Goal: Task Accomplishment & Management: Manage account settings

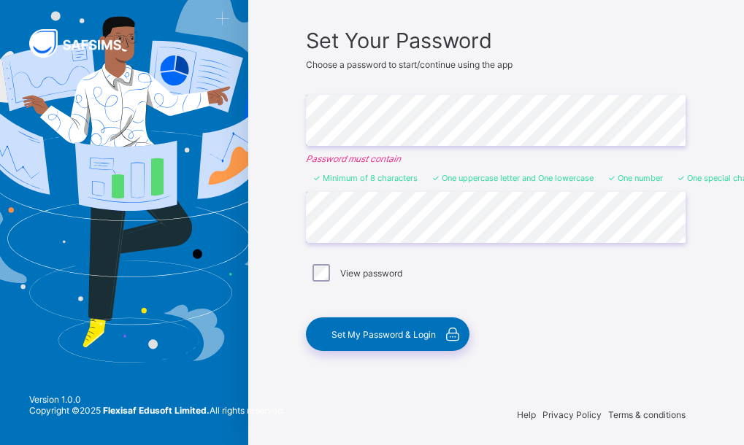
scroll to position [103, 0]
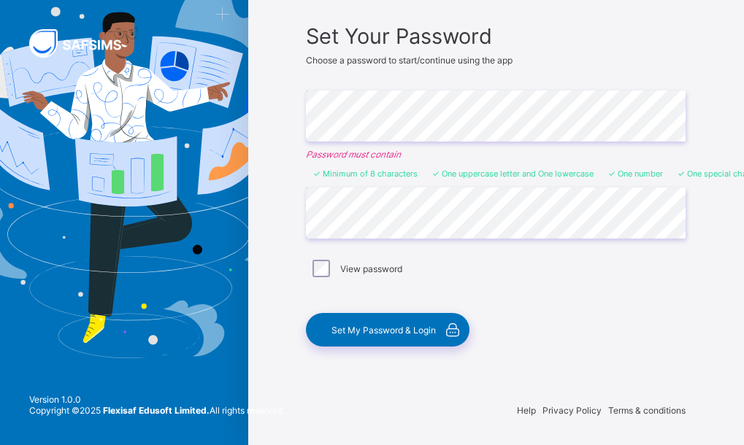
click at [401, 332] on span "Set My Password & Login" at bounding box center [383, 330] width 104 height 11
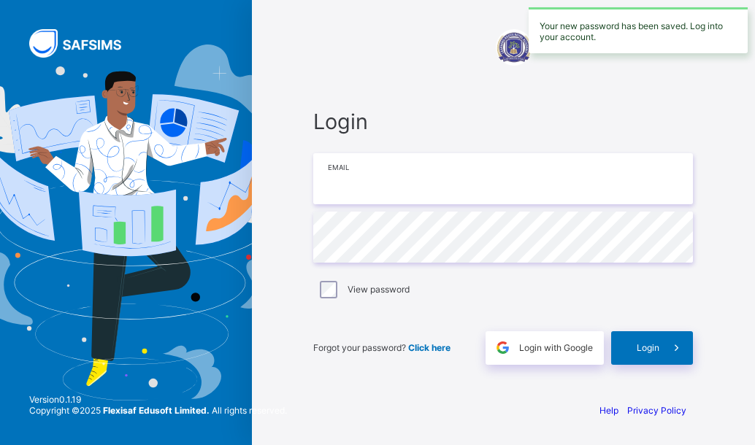
type input "**********"
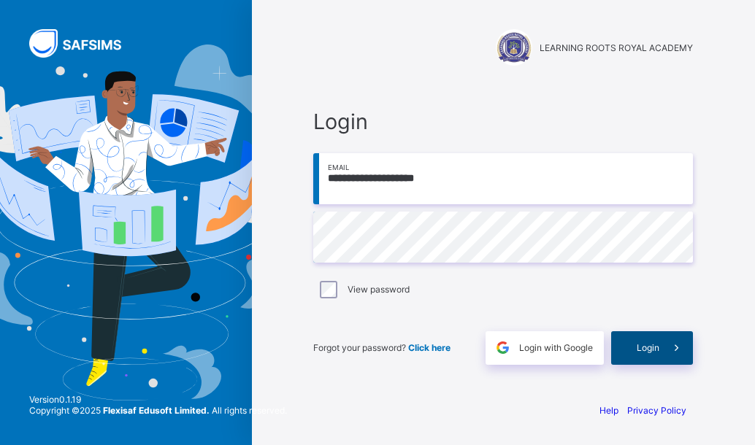
click at [653, 353] on div "Login" at bounding box center [652, 348] width 82 height 34
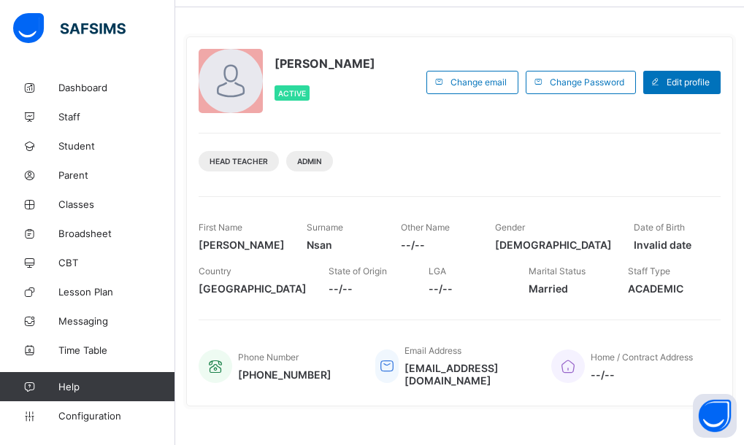
scroll to position [73, 0]
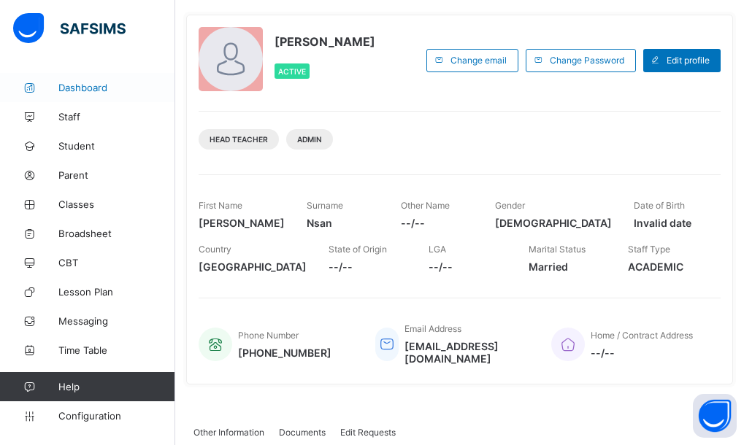
click at [116, 85] on span "Dashboard" at bounding box center [116, 88] width 117 height 12
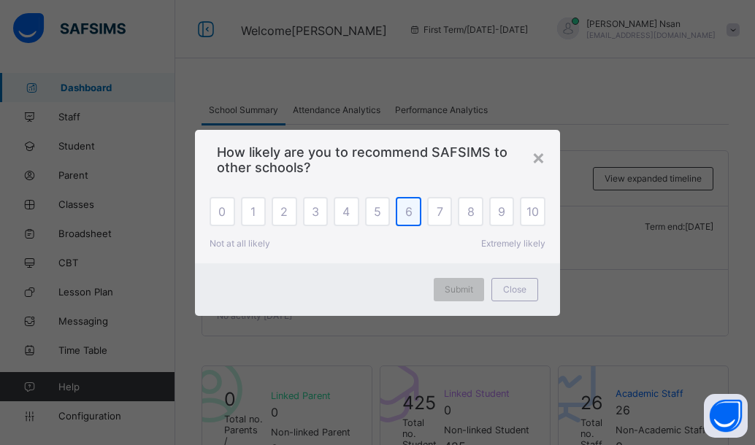
click at [409, 216] on span "6" at bounding box center [408, 211] width 7 height 15
click at [467, 285] on span "Submit" at bounding box center [459, 289] width 28 height 11
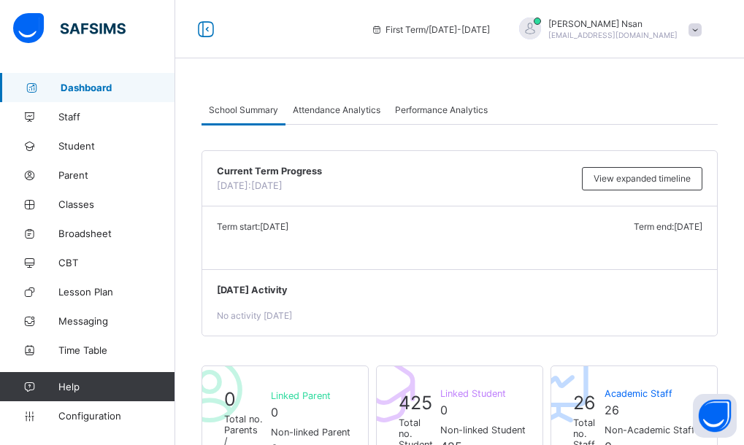
click at [702, 32] on span at bounding box center [694, 29] width 13 height 13
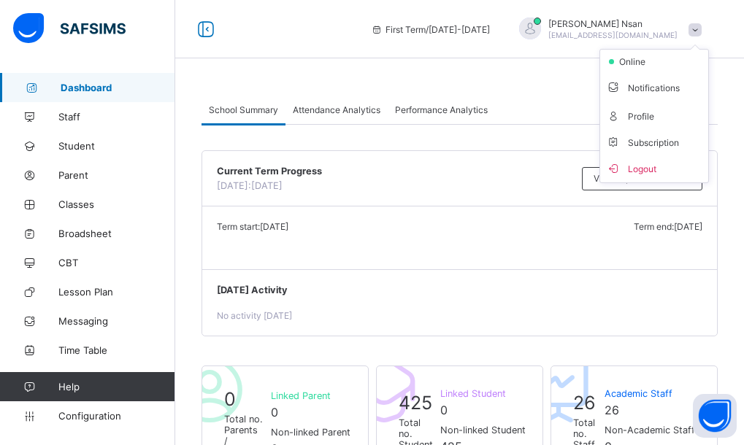
click at [651, 164] on span "Logout" at bounding box center [654, 168] width 96 height 17
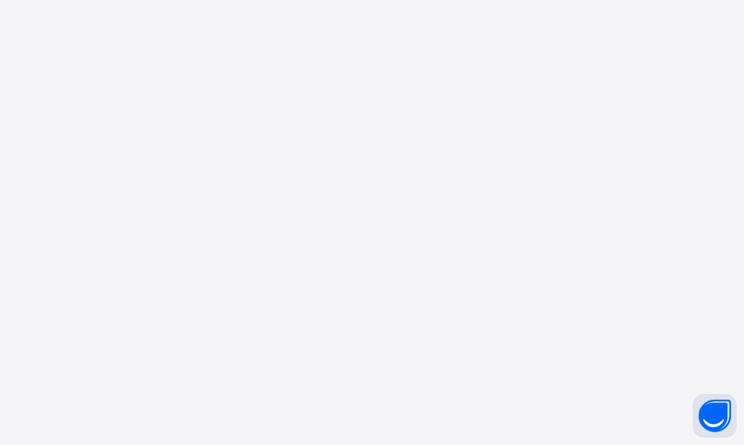
drag, startPoint x: 628, startPoint y: 161, endPoint x: 635, endPoint y: 302, distance: 141.1
click at [629, 160] on div "New Update Available Hello there, You can install SAFSIMS on your device for ea…" at bounding box center [372, 222] width 744 height 445
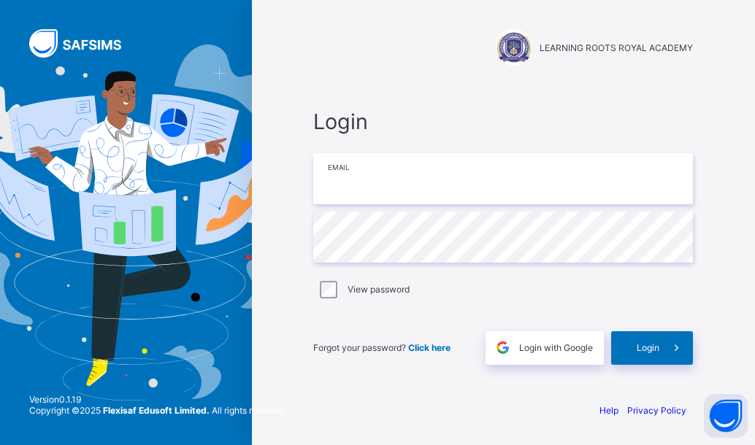
type input "**********"
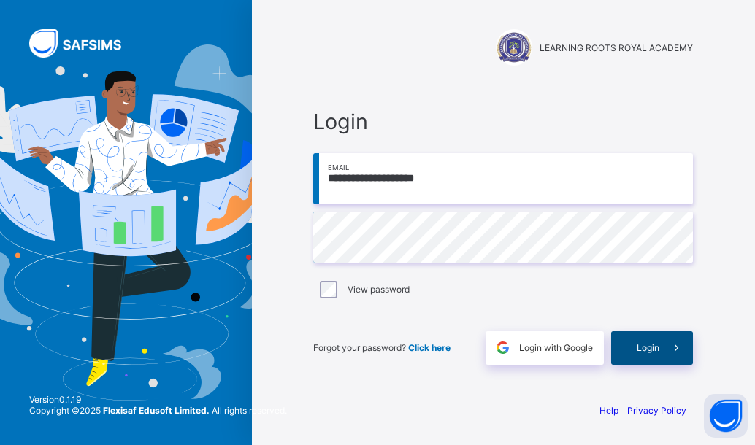
click at [664, 340] on span at bounding box center [676, 348] width 34 height 34
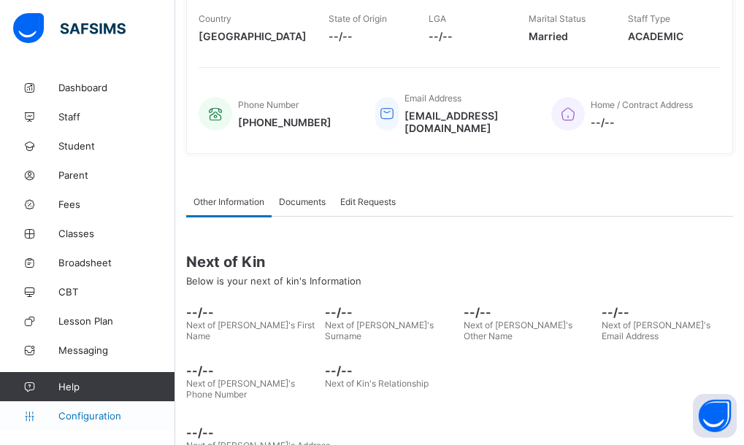
scroll to position [312, 0]
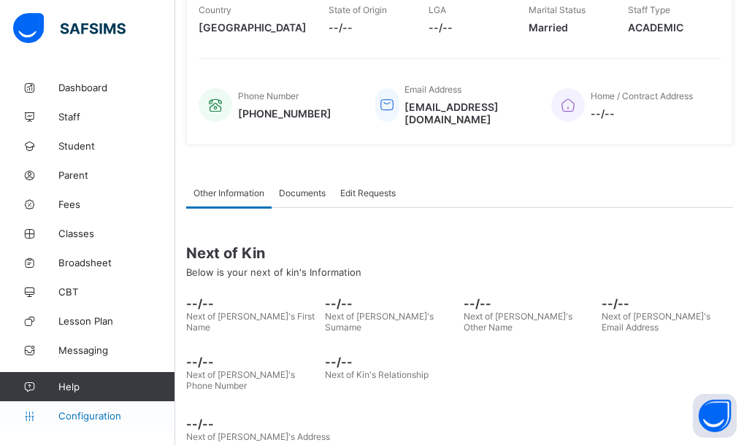
click at [80, 409] on link "Configuration" at bounding box center [87, 416] width 174 height 29
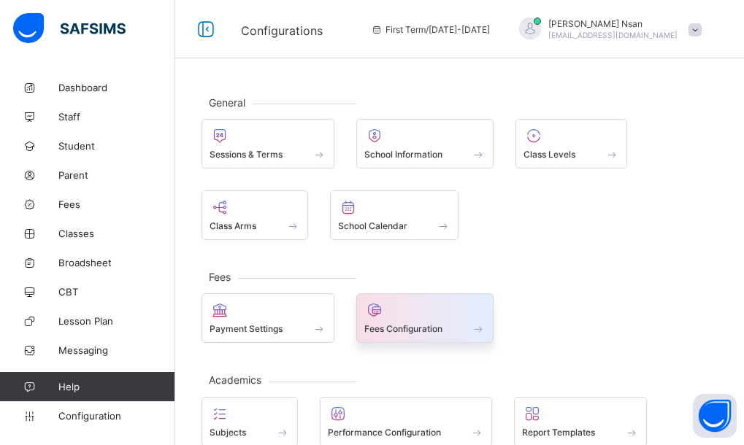
click at [388, 314] on div at bounding box center [425, 311] width 122 height 18
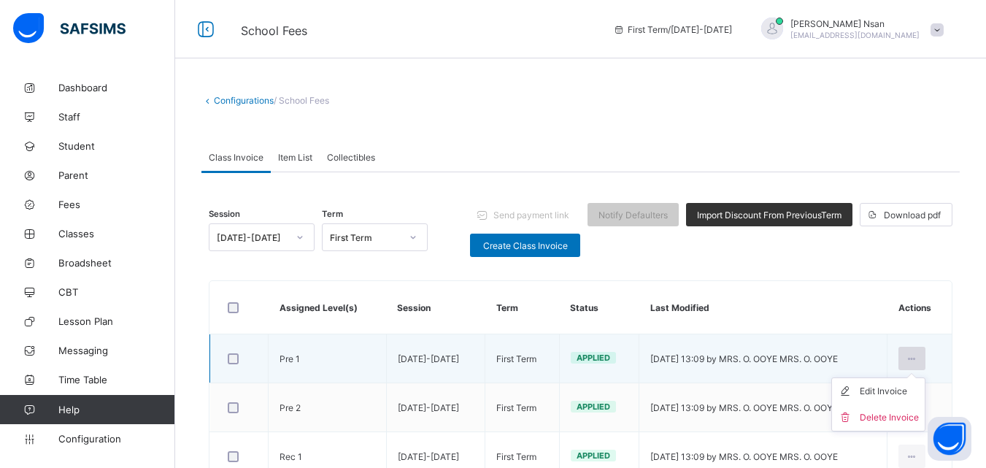
click at [743, 353] on icon at bounding box center [912, 358] width 12 height 11
click at [743, 391] on div "Edit Invoice" at bounding box center [889, 391] width 59 height 15
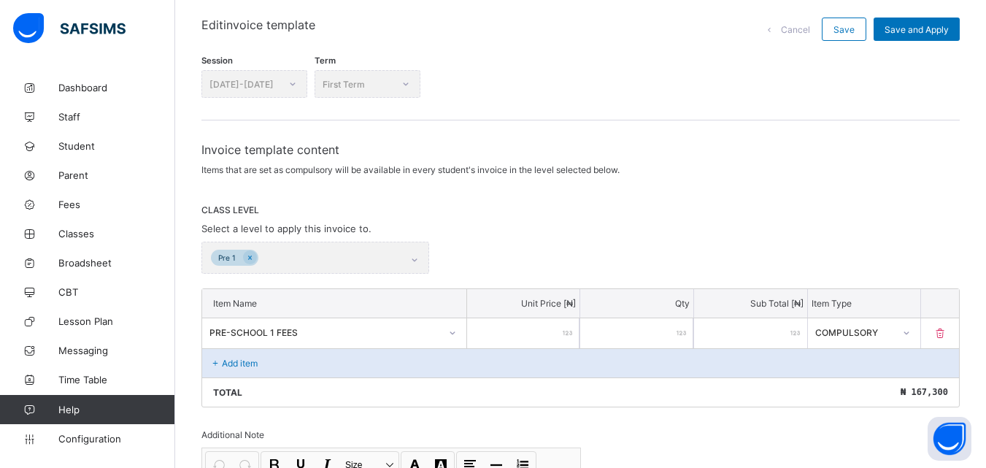
scroll to position [337, 0]
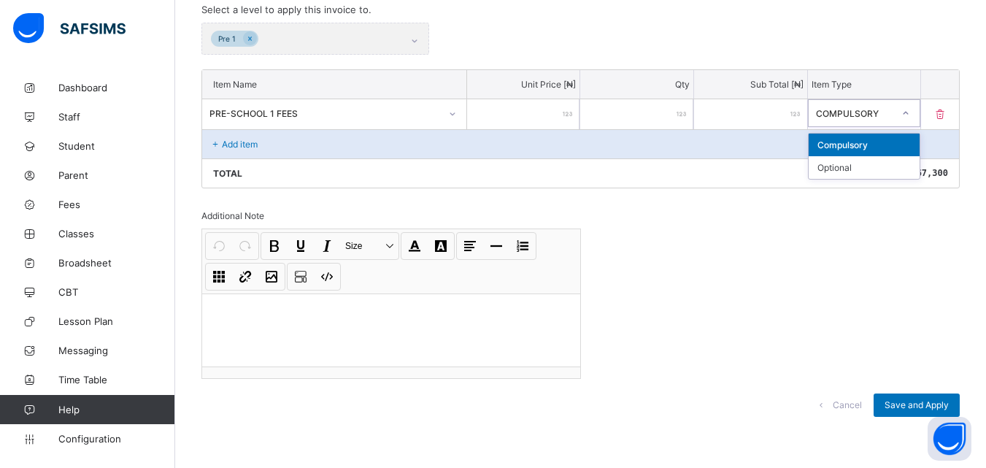
click at [743, 110] on icon at bounding box center [906, 113] width 9 height 15
click at [743, 107] on icon at bounding box center [906, 113] width 9 height 15
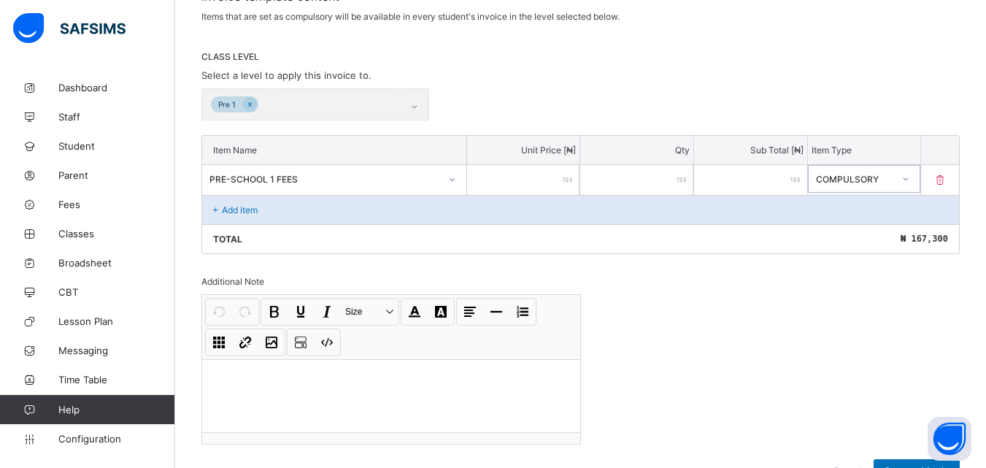
scroll to position [0, 0]
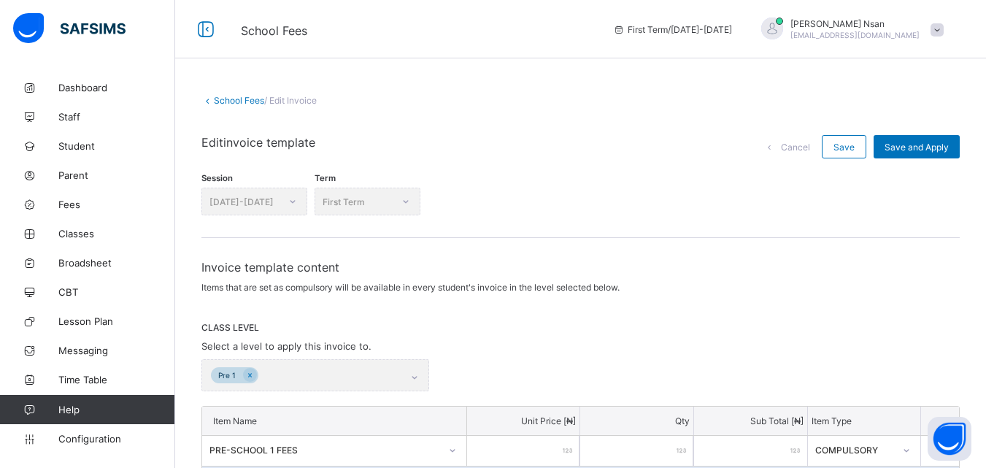
click at [258, 101] on link "School Fees" at bounding box center [239, 100] width 50 height 11
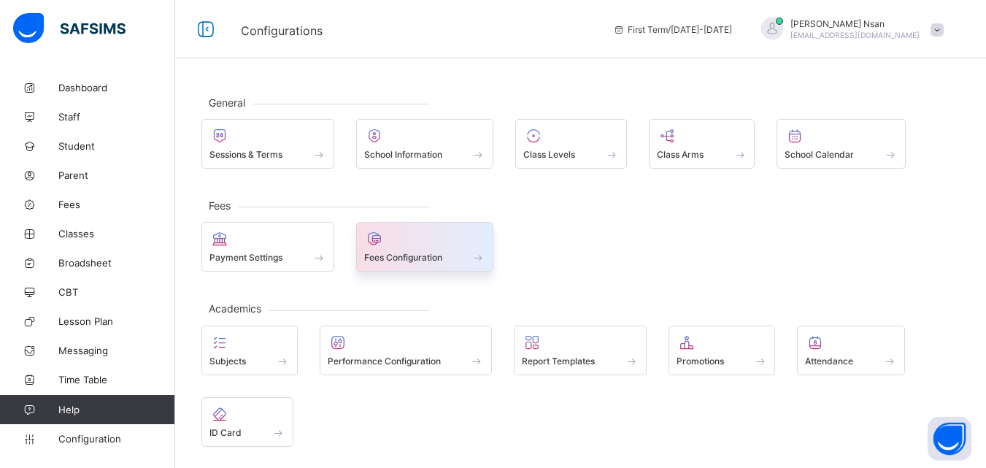
click at [394, 239] on div at bounding box center [425, 239] width 122 height 18
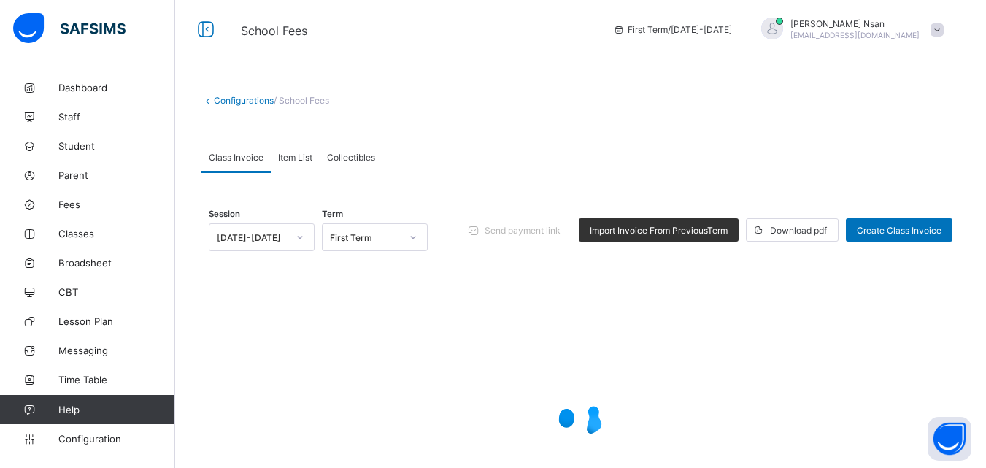
click at [301, 153] on span "Item List" at bounding box center [295, 157] width 34 height 11
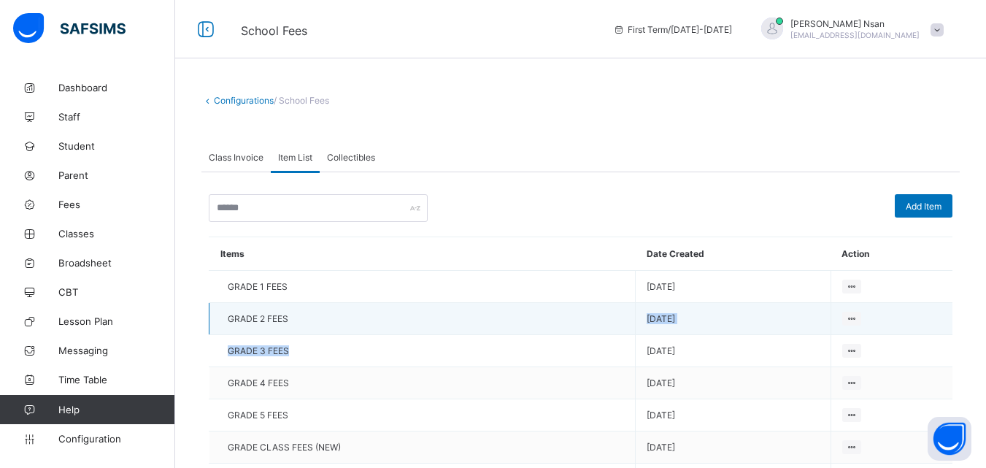
drag, startPoint x: 423, startPoint y: 338, endPoint x: 426, endPoint y: 330, distance: 8.3
click at [427, 334] on td "GRADE 2 FEES" at bounding box center [423, 319] width 426 height 32
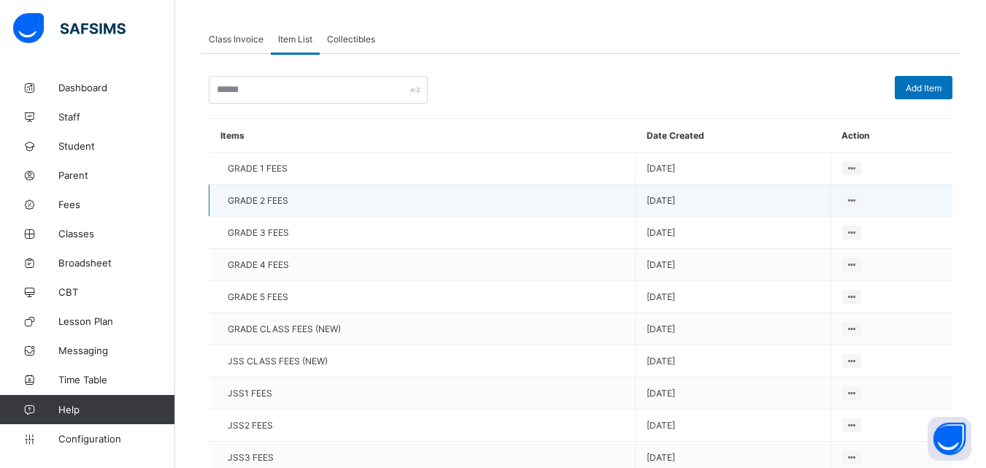
scroll to position [365, 0]
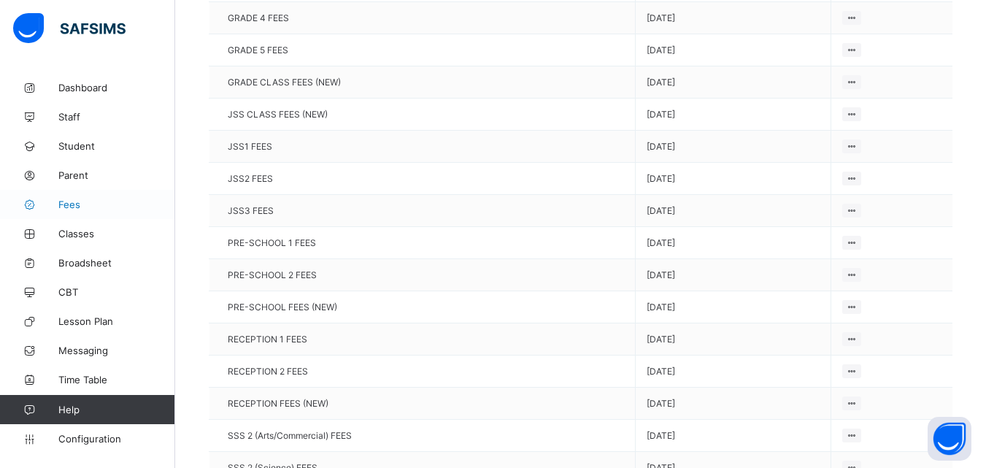
click at [98, 215] on link "Fees" at bounding box center [87, 204] width 175 height 29
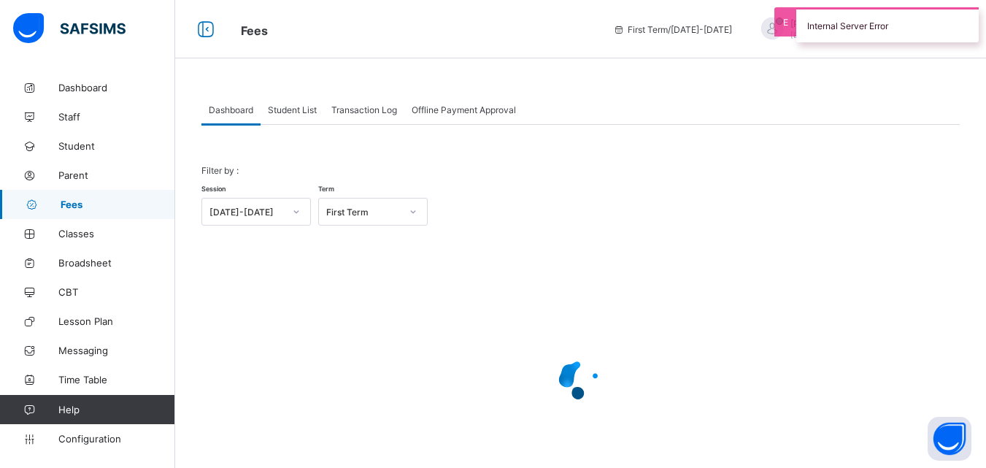
click at [293, 111] on span "Student List" at bounding box center [292, 109] width 49 height 11
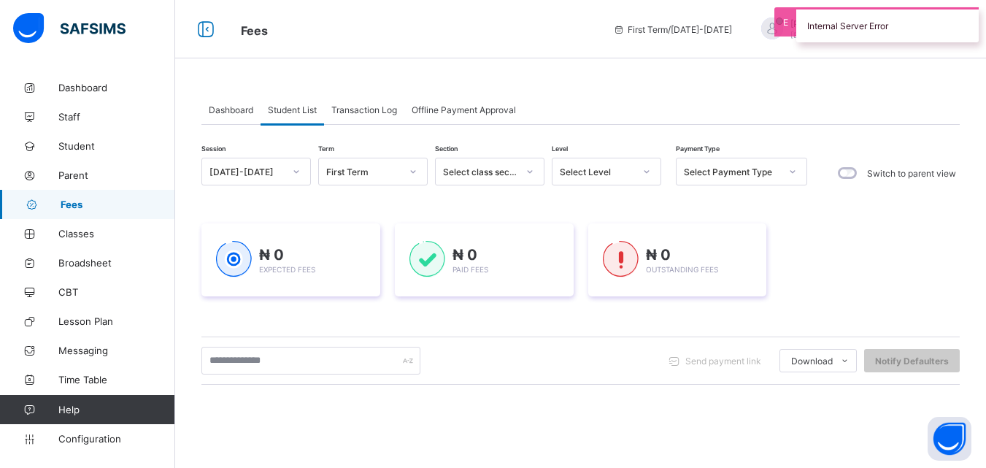
click at [294, 110] on span "Student List" at bounding box center [292, 109] width 49 height 11
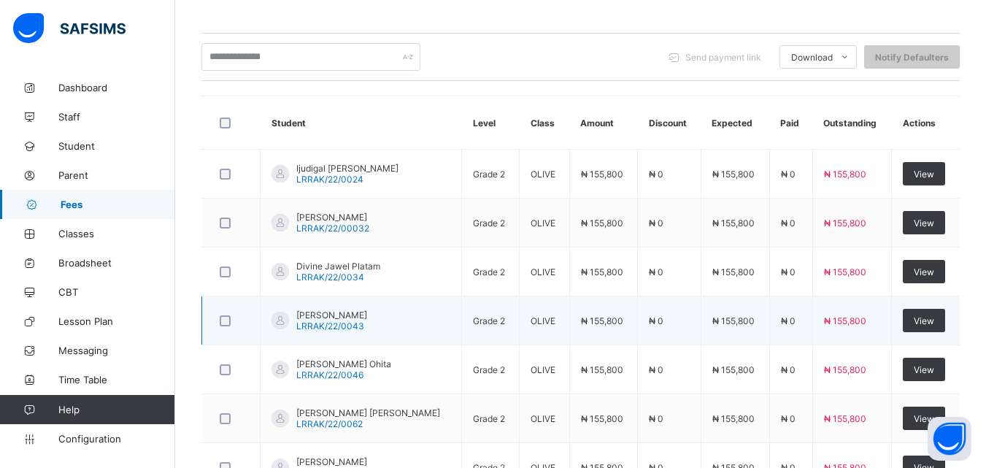
scroll to position [365, 0]
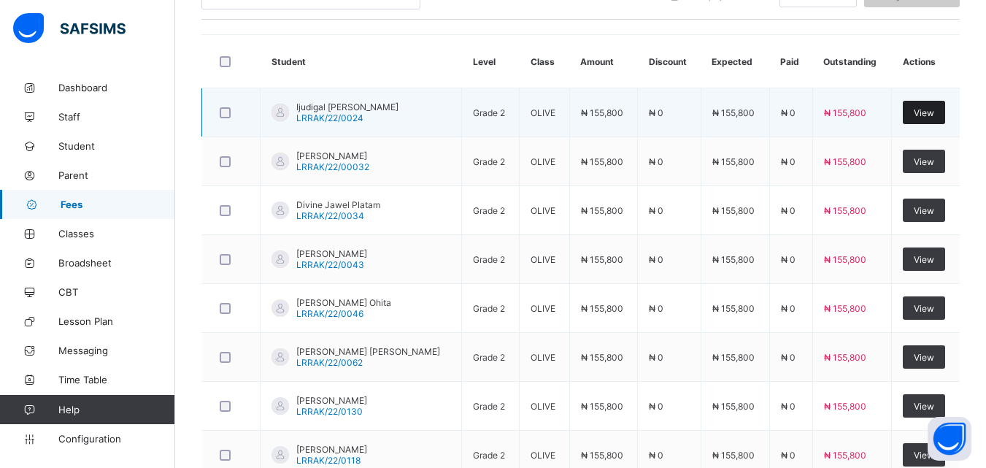
click at [743, 113] on span "View" at bounding box center [924, 112] width 20 height 11
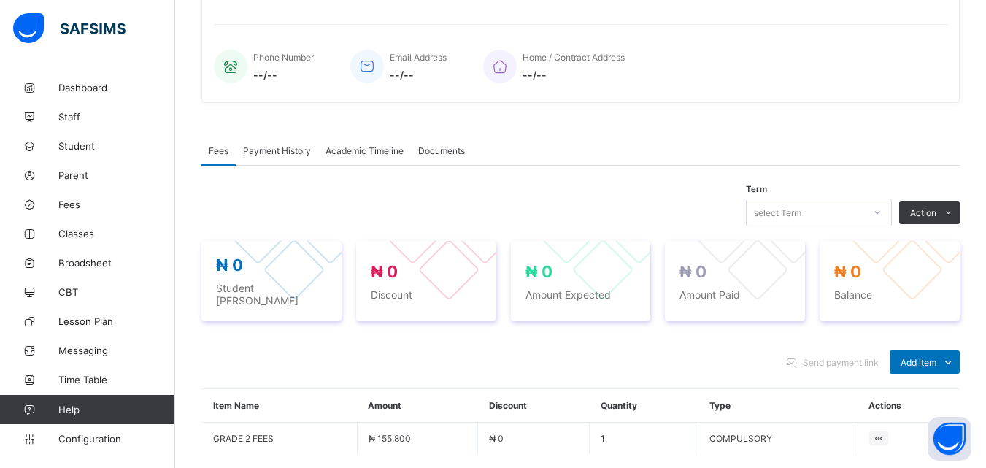
scroll to position [365, 0]
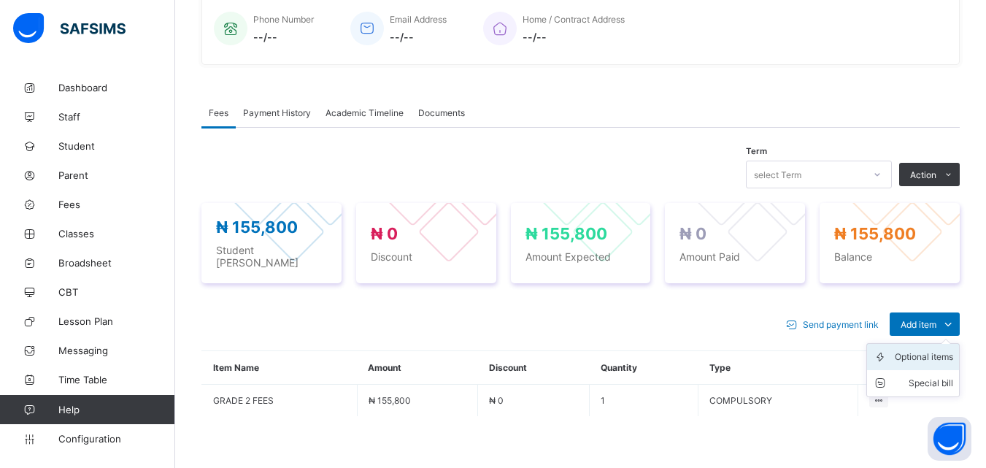
click at [743, 354] on div "Optional items" at bounding box center [924, 357] width 58 height 15
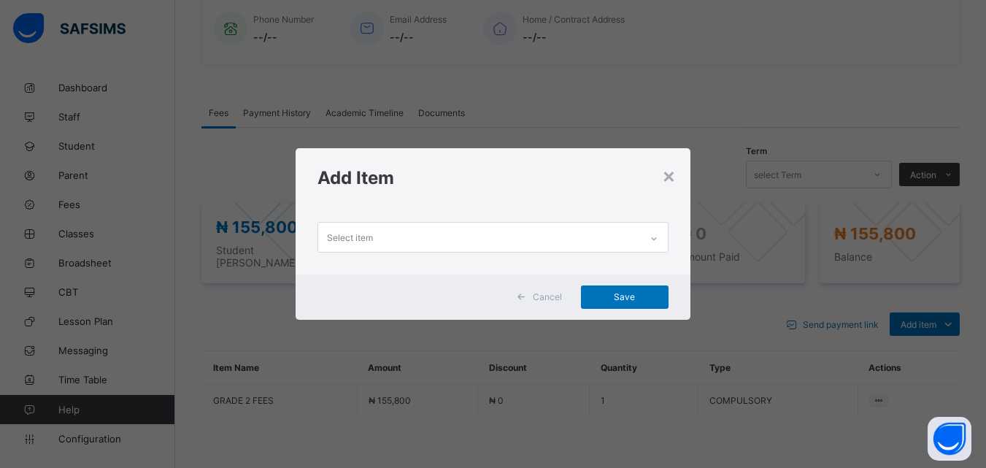
click at [653, 234] on icon at bounding box center [654, 238] width 9 height 15
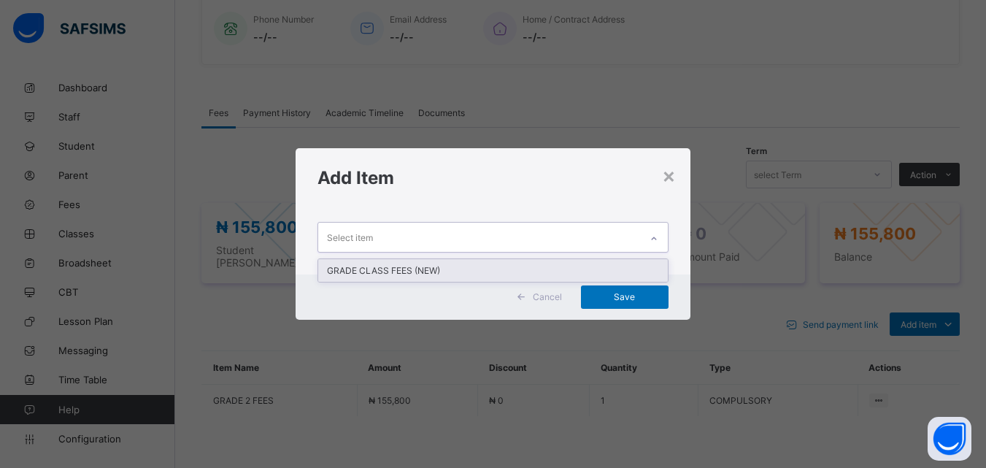
click at [392, 265] on div "GRADE CLASS FEES (NEW)" at bounding box center [492, 270] width 349 height 23
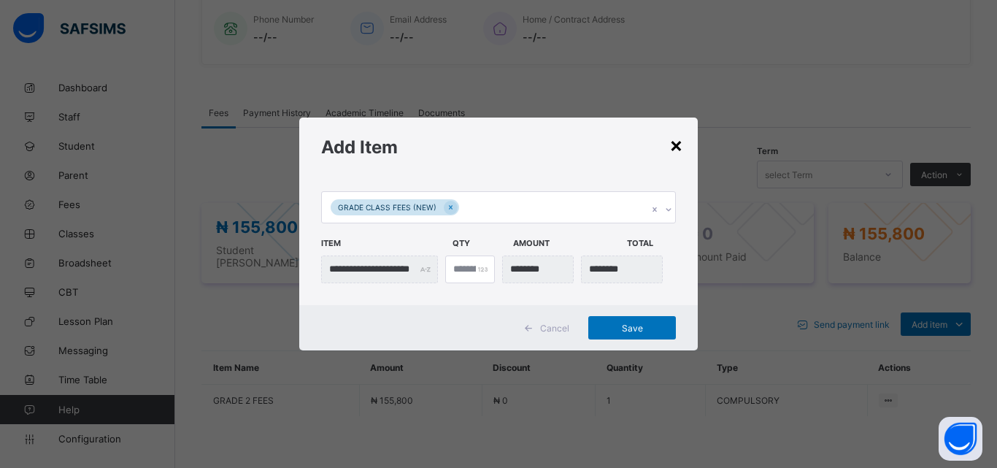
click at [677, 149] on div "×" at bounding box center [676, 144] width 14 height 25
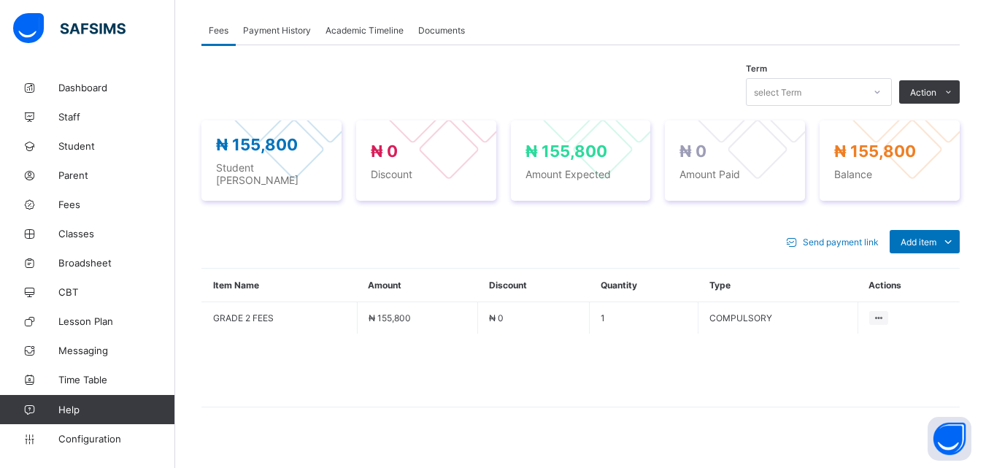
scroll to position [0, 0]
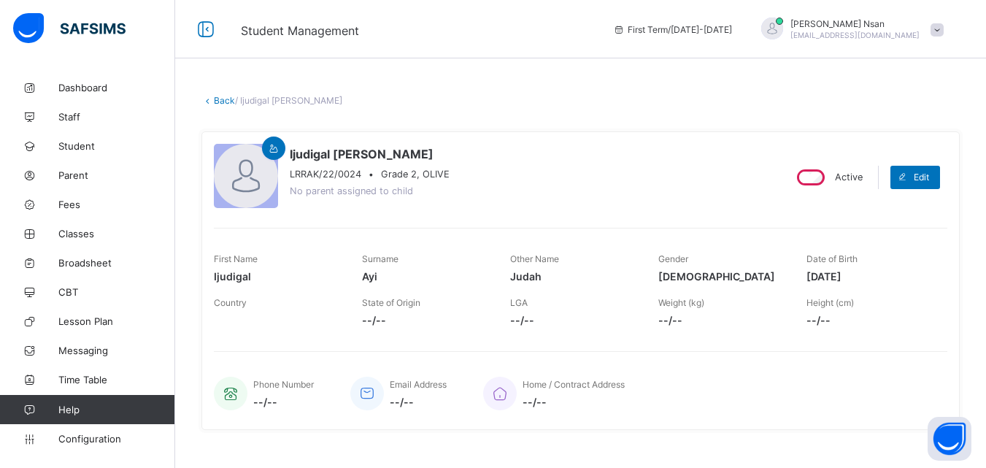
click at [223, 96] on link "Back" at bounding box center [224, 100] width 21 height 11
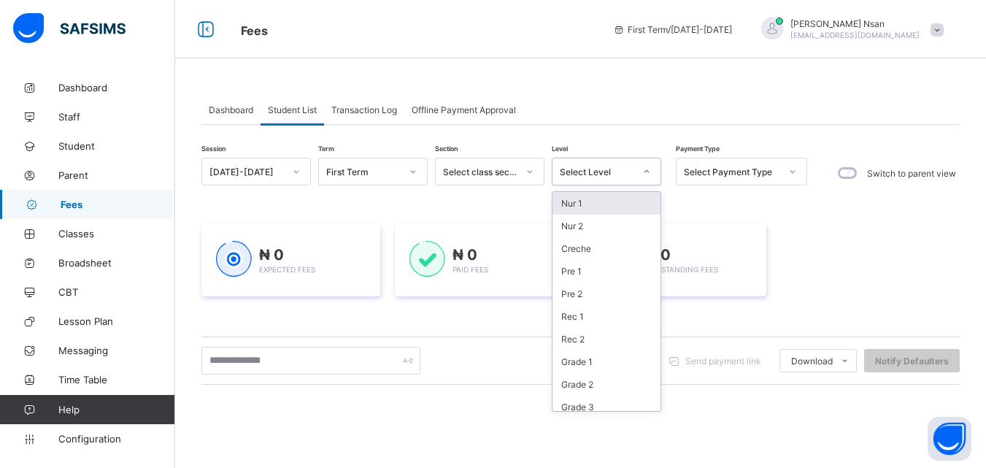
drag, startPoint x: 646, startPoint y: 169, endPoint x: 644, endPoint y: 177, distance: 9.0
click at [644, 177] on div at bounding box center [646, 171] width 25 height 23
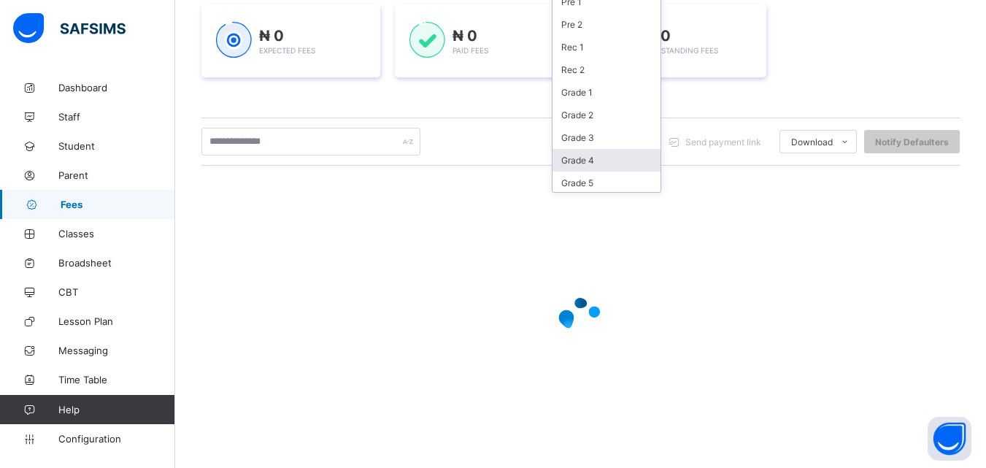
scroll to position [42, 0]
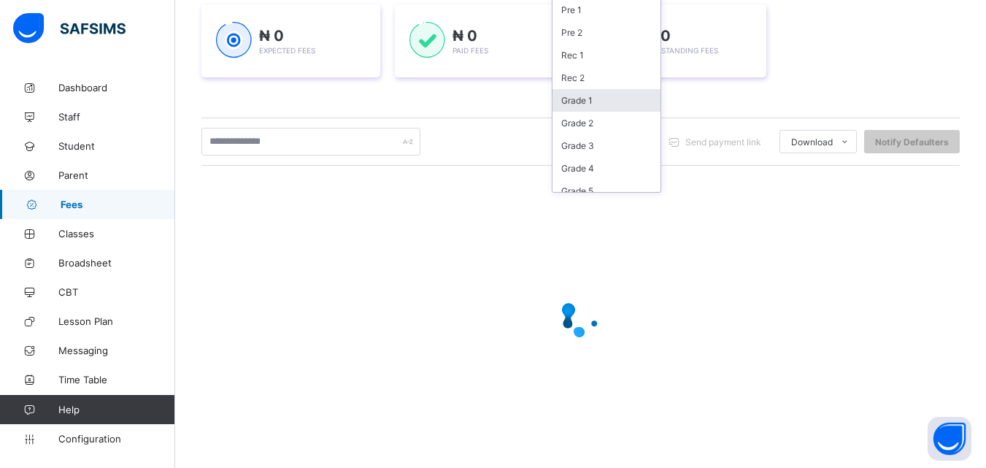
click at [591, 105] on div "Grade 1" at bounding box center [607, 100] width 108 height 23
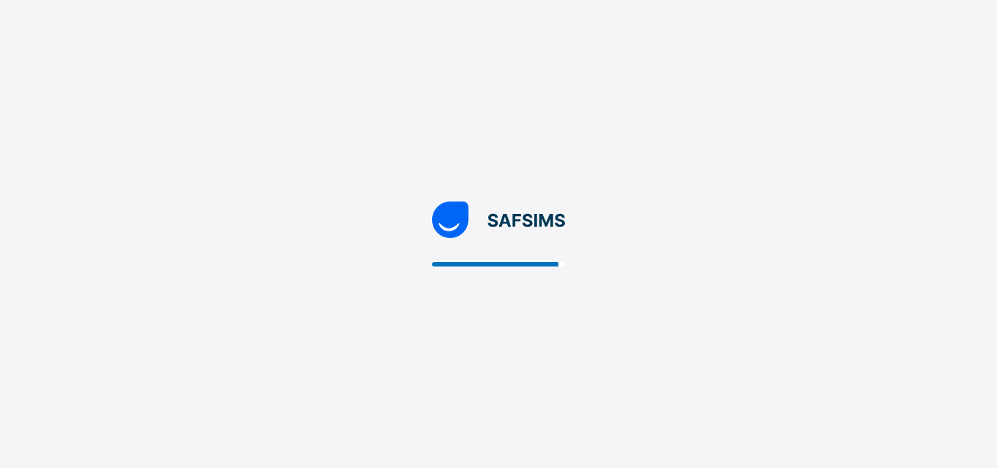
click at [591, 59] on div at bounding box center [498, 234] width 997 height 468
click at [375, 138] on div at bounding box center [498, 234] width 997 height 468
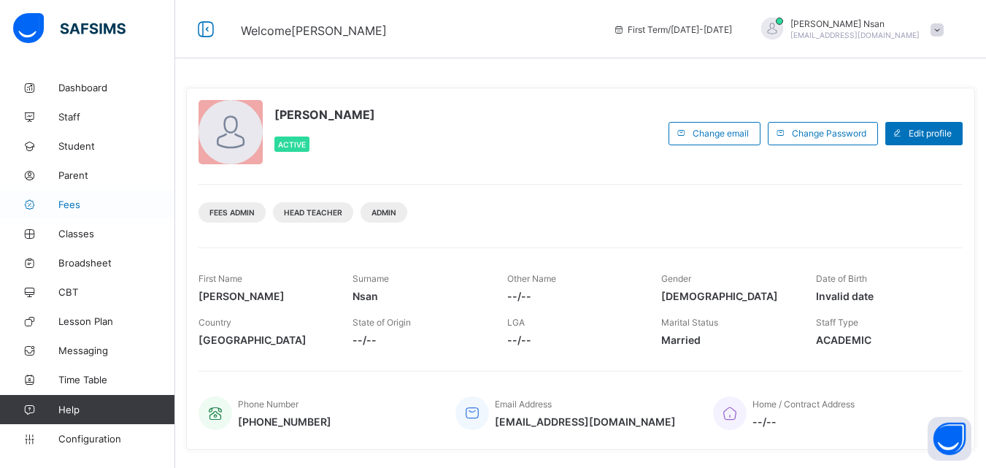
click at [66, 206] on span "Fees" at bounding box center [116, 205] width 117 height 12
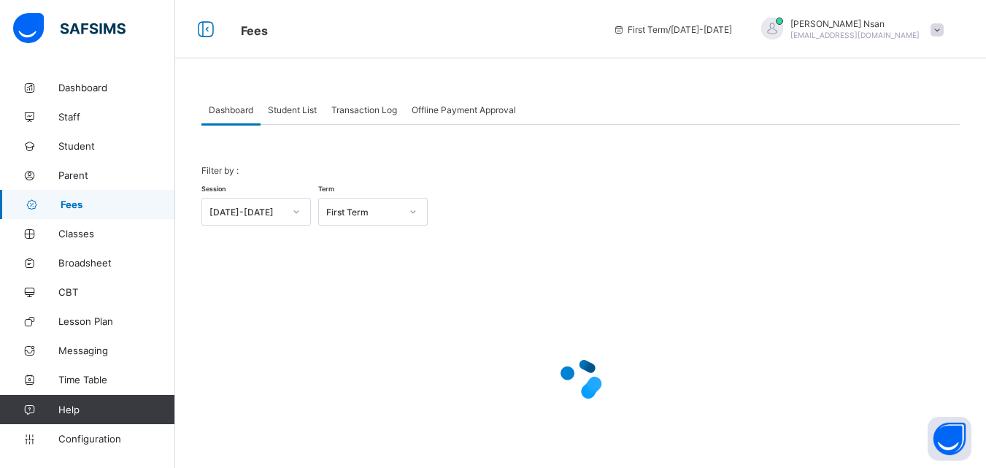
click at [303, 110] on span "Student List" at bounding box center [292, 109] width 49 height 11
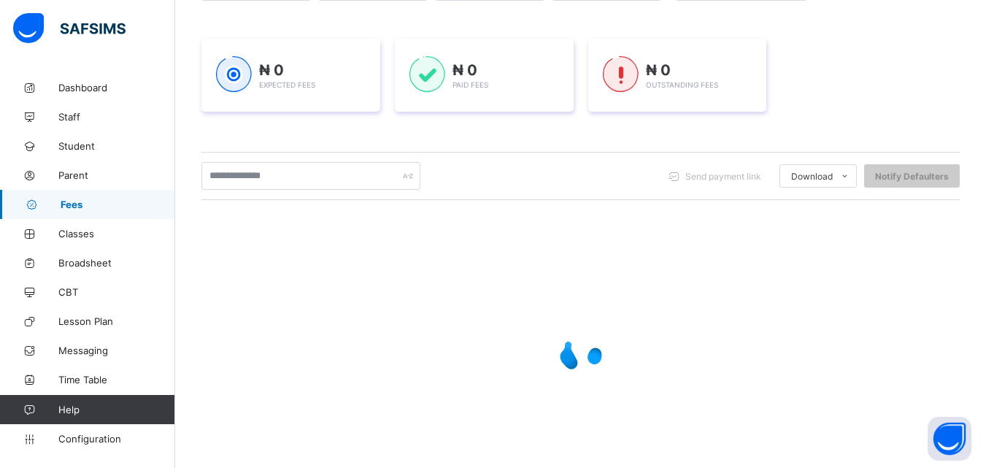
scroll to position [185, 0]
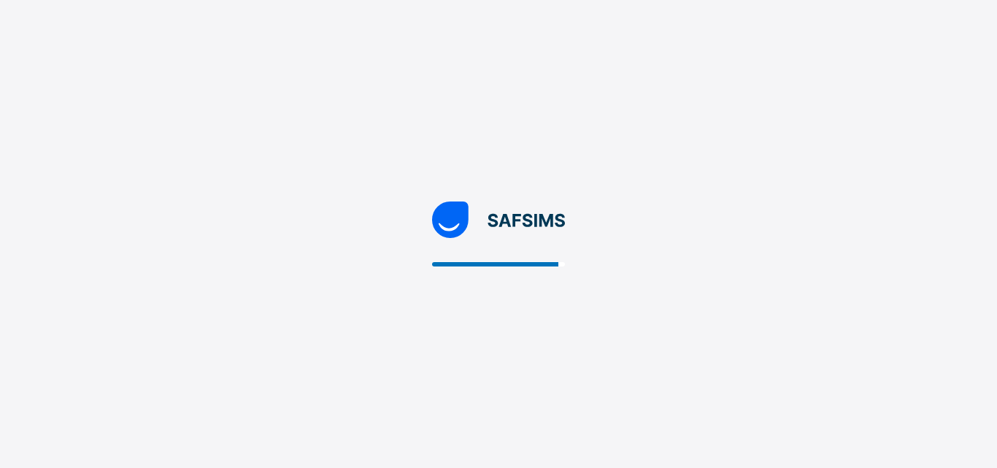
click at [480, 76] on div at bounding box center [498, 234] width 997 height 468
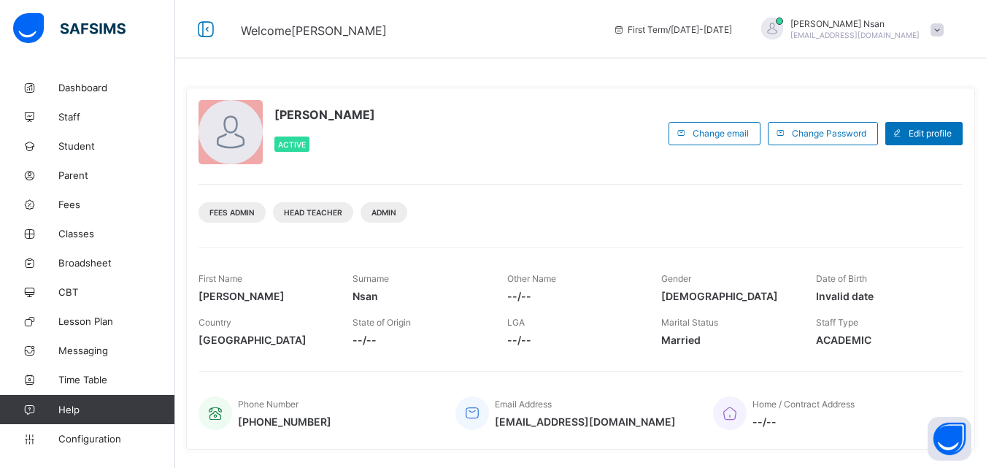
scroll to position [90, 0]
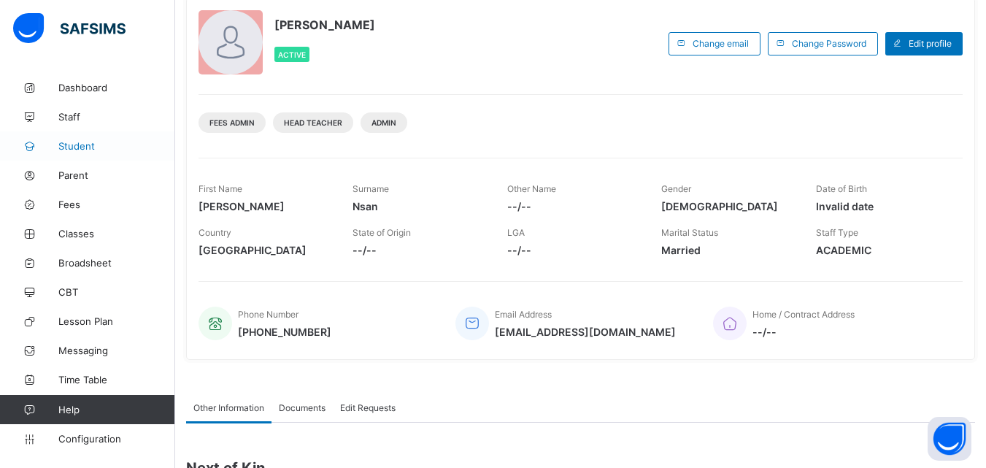
click at [81, 141] on span "Student" at bounding box center [116, 146] width 117 height 12
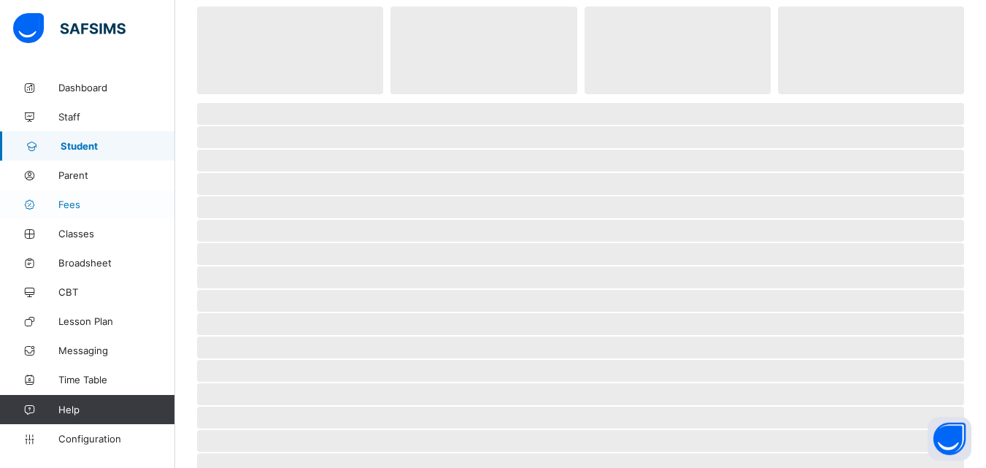
click at [68, 204] on span "Fees" at bounding box center [116, 205] width 117 height 12
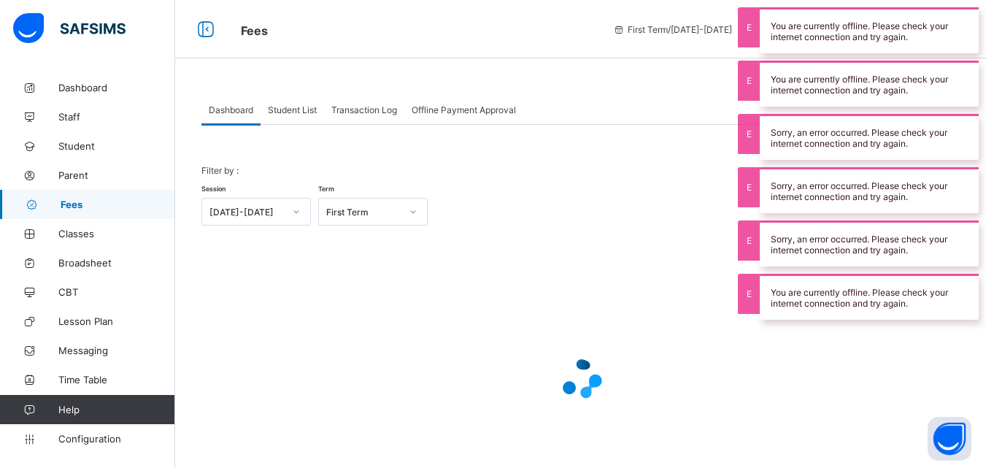
click at [291, 104] on span "Student List" at bounding box center [292, 109] width 49 height 11
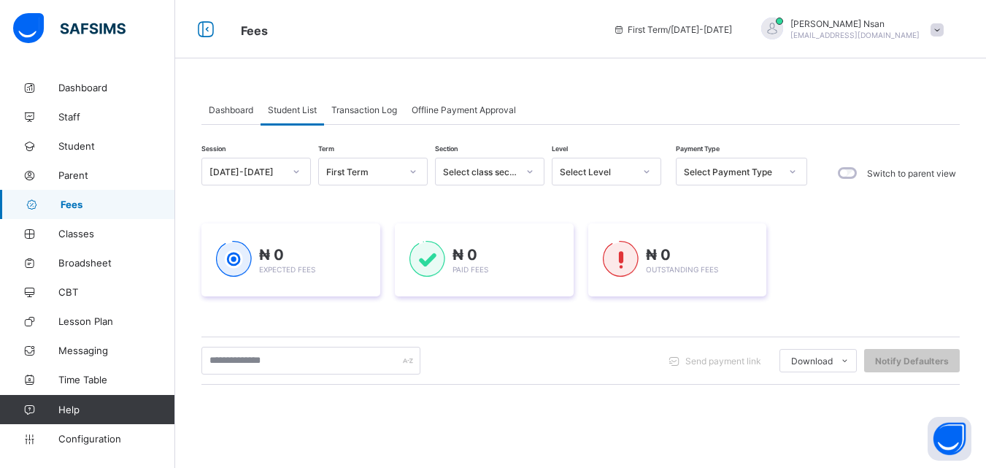
click at [357, 104] on span "Transaction Log" at bounding box center [364, 109] width 66 height 11
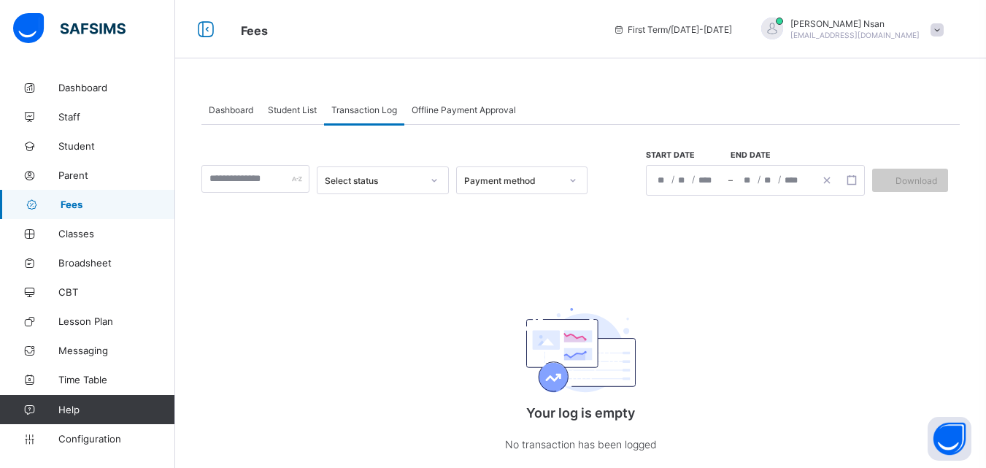
click at [286, 108] on span "Student List" at bounding box center [292, 109] width 49 height 11
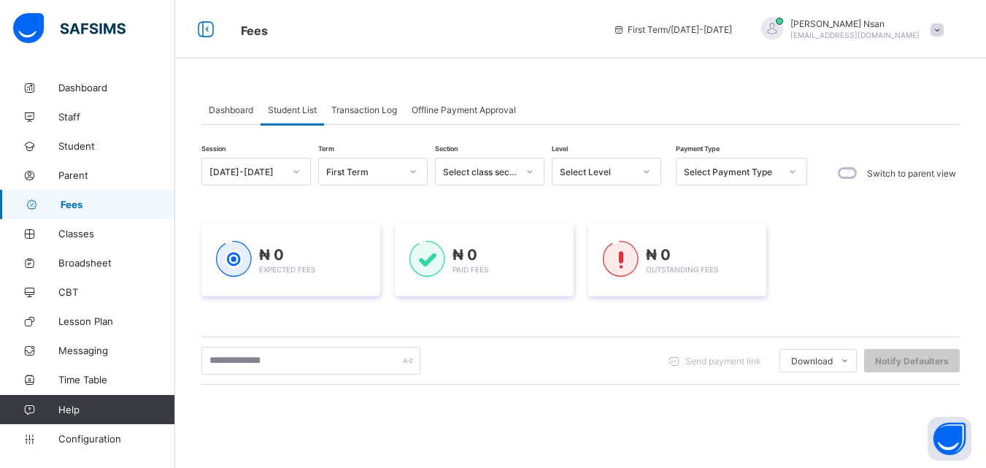
click at [229, 107] on span "Dashboard" at bounding box center [231, 109] width 45 height 11
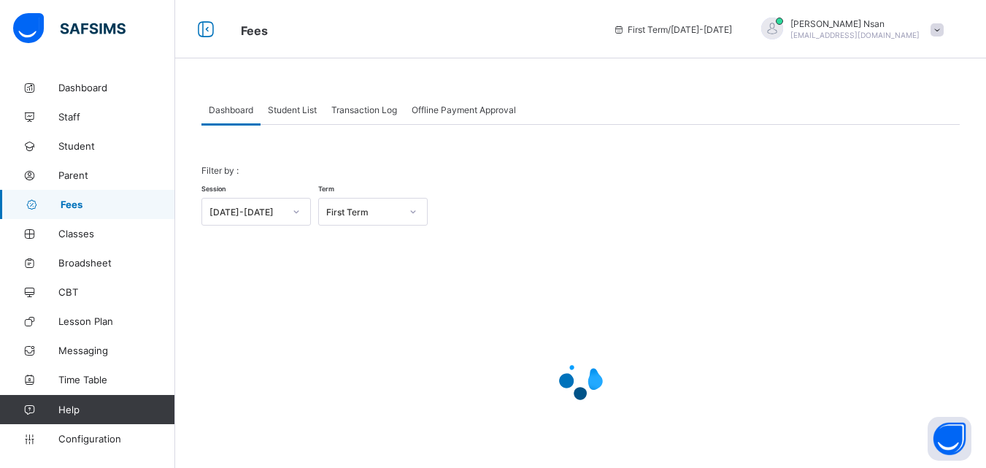
click at [299, 106] on span "Student List" at bounding box center [292, 109] width 49 height 11
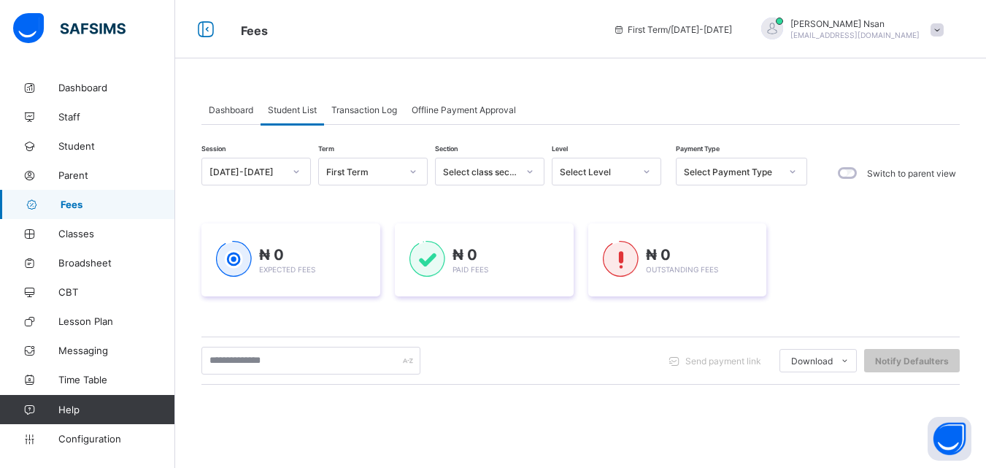
click at [231, 106] on span "Dashboard" at bounding box center [231, 109] width 45 height 11
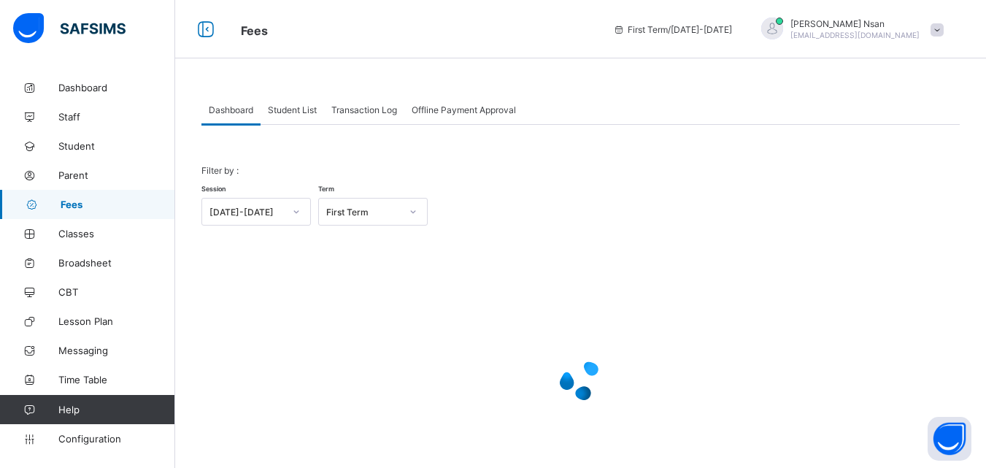
click at [290, 110] on span "Student List" at bounding box center [292, 109] width 49 height 11
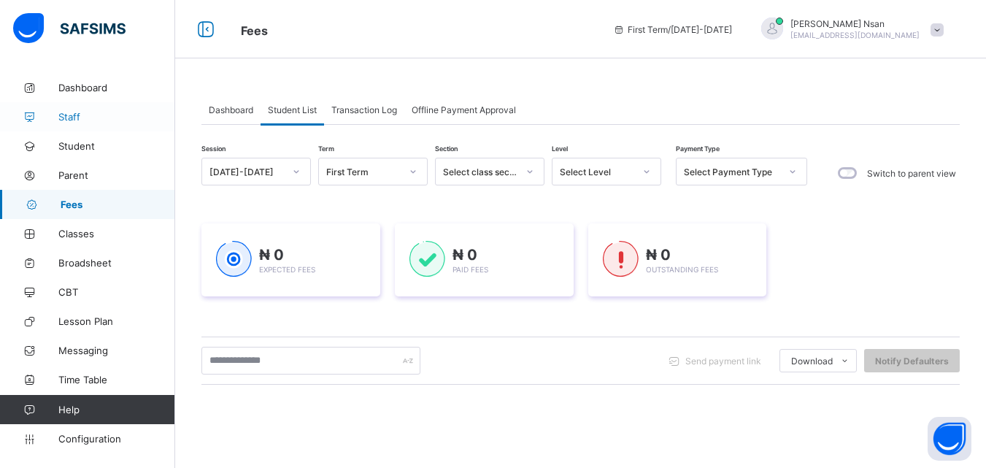
click at [72, 110] on link "Staff" at bounding box center [87, 116] width 175 height 29
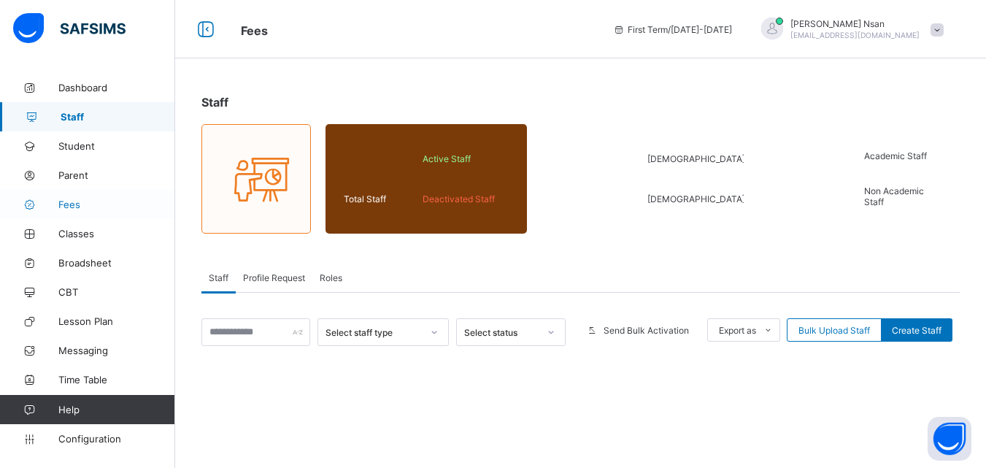
click at [72, 203] on span "Fees" at bounding box center [116, 205] width 117 height 12
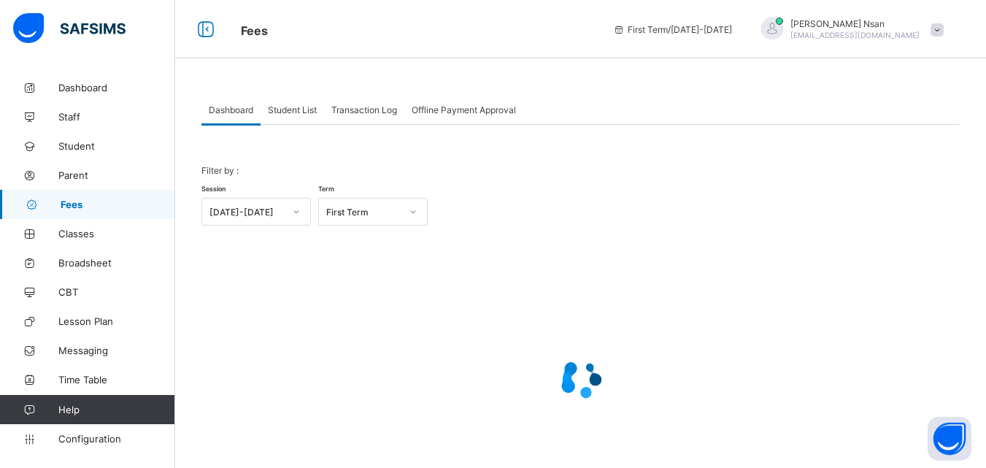
click at [293, 107] on span "Student List" at bounding box center [292, 109] width 49 height 11
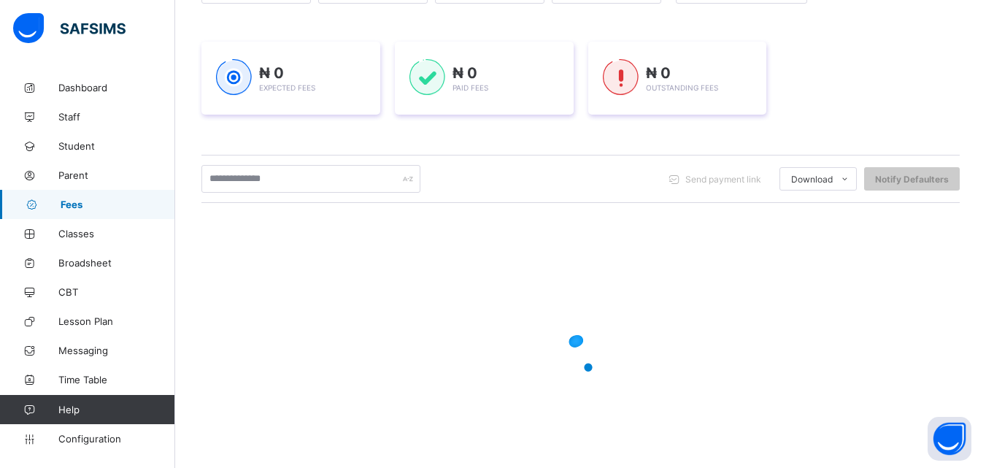
scroll to position [156, 0]
